Goal: Complete application form

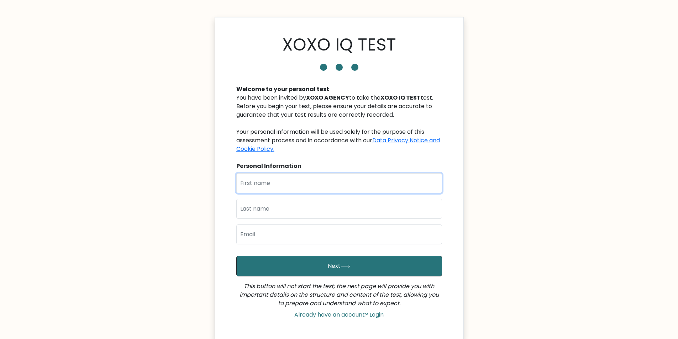
click at [312, 181] on input "text" at bounding box center [339, 183] width 206 height 20
type input "Rizzalyn"
type input "[PERSON_NAME]"
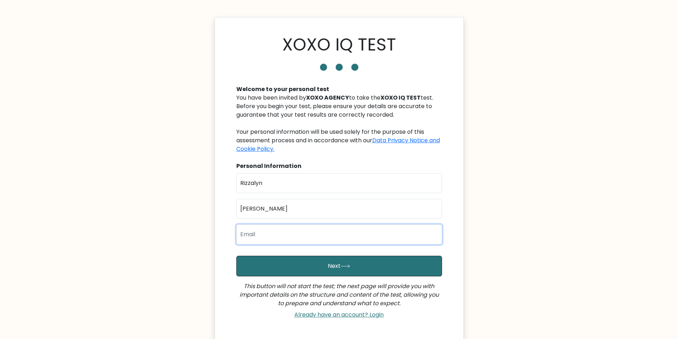
type input "[EMAIL_ADDRESS][DOMAIN_NAME]"
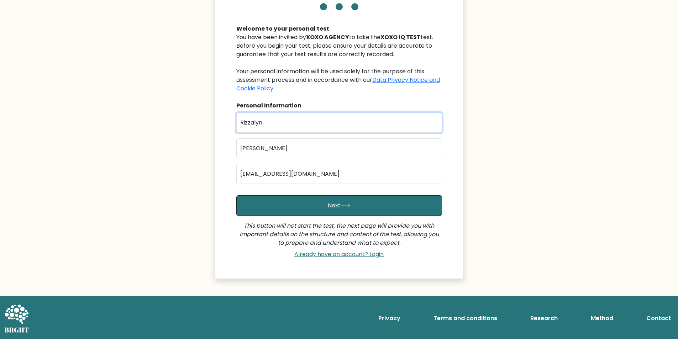
scroll to position [61, 0]
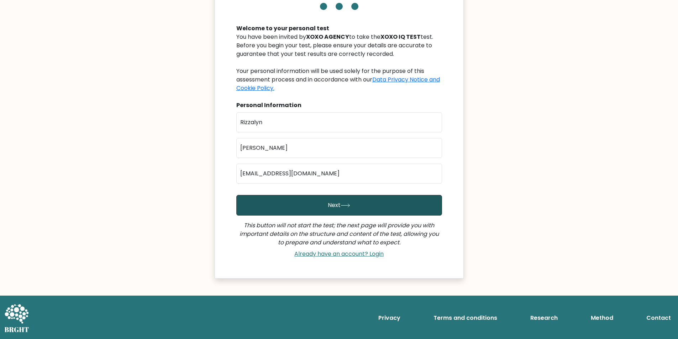
click at [356, 212] on button "Next" at bounding box center [339, 205] width 206 height 21
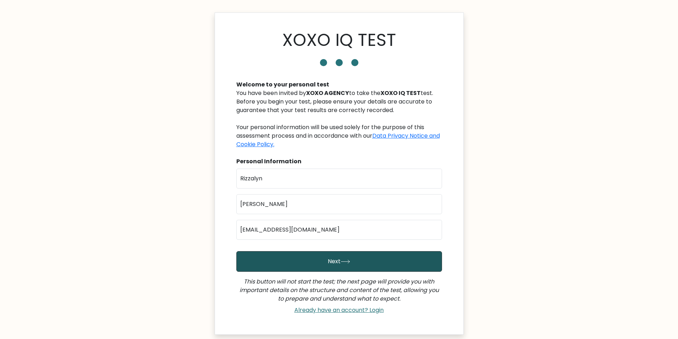
scroll to position [0, 0]
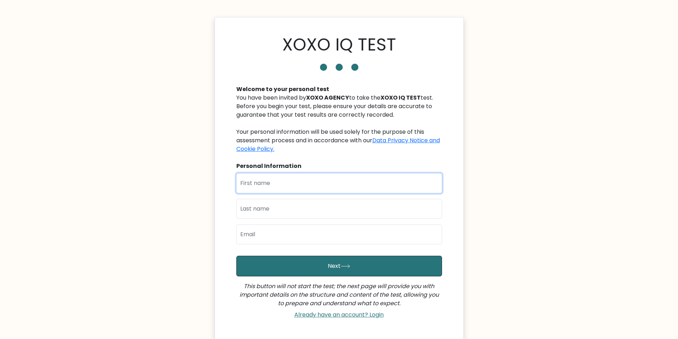
click at [293, 181] on input "text" at bounding box center [339, 183] width 206 height 20
type input "Rizzalyn"
type input "[PERSON_NAME]"
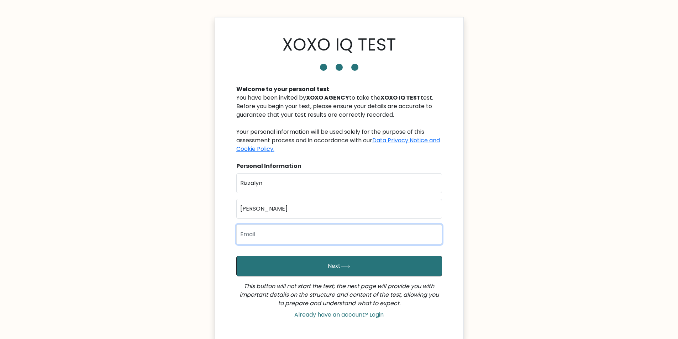
type input "[EMAIL_ADDRESS][DOMAIN_NAME]"
drag, startPoint x: 337, startPoint y: 229, endPoint x: 339, endPoint y: 244, distance: 15.4
click at [337, 230] on input "[EMAIL_ADDRESS][DOMAIN_NAME]" at bounding box center [339, 234] width 206 height 20
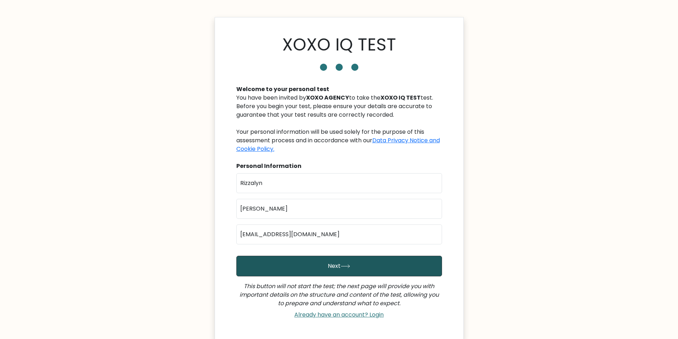
click at [373, 267] on button "Next" at bounding box center [339, 266] width 206 height 21
